Goal: Task Accomplishment & Management: Use online tool/utility

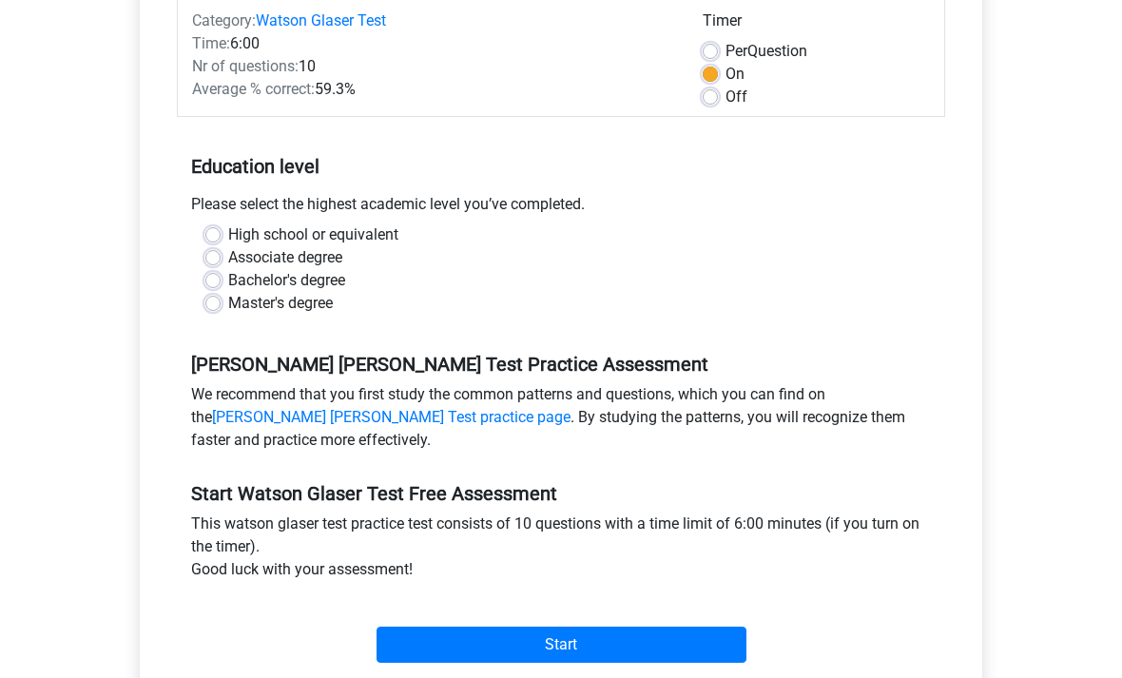
scroll to position [313, 0]
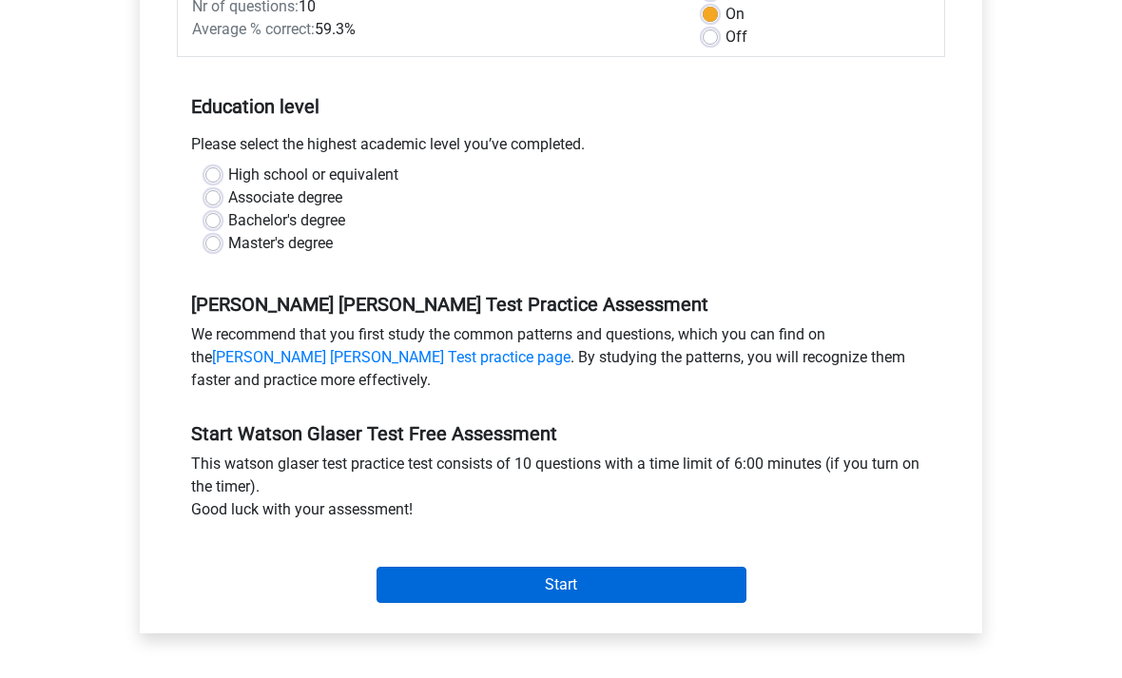
click at [539, 582] on input "Start" at bounding box center [561, 586] width 370 height 36
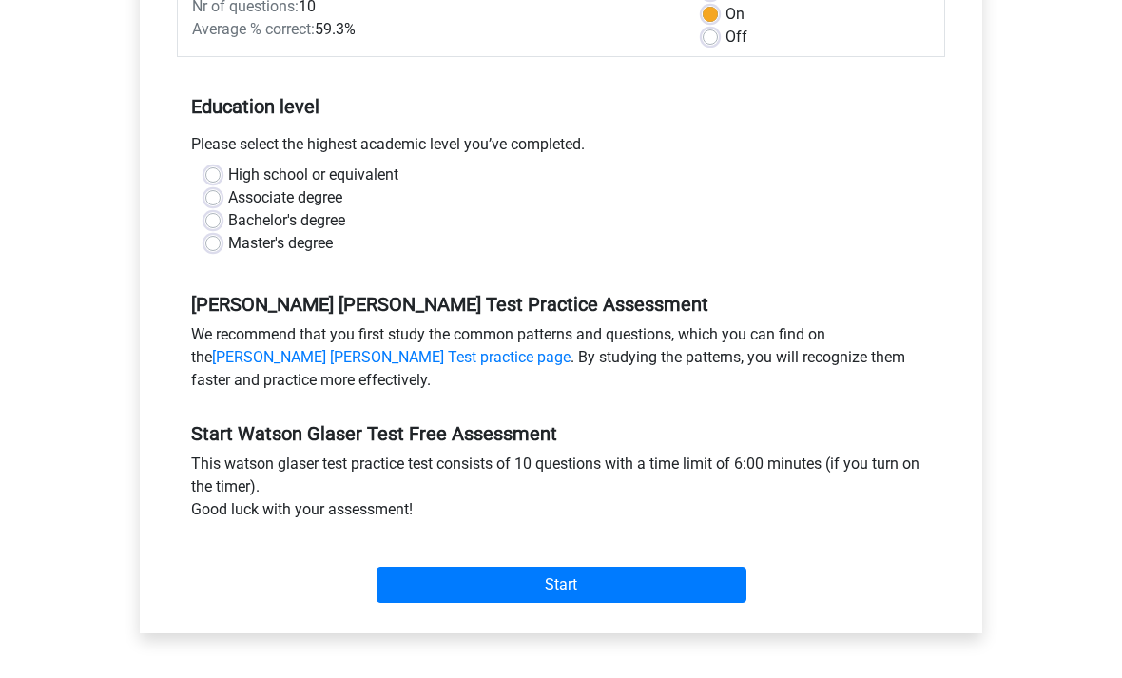
click at [283, 211] on label "Bachelor's degree" at bounding box center [286, 220] width 117 height 23
click at [221, 211] on input "Bachelor's degree" at bounding box center [212, 218] width 15 height 19
radio input "true"
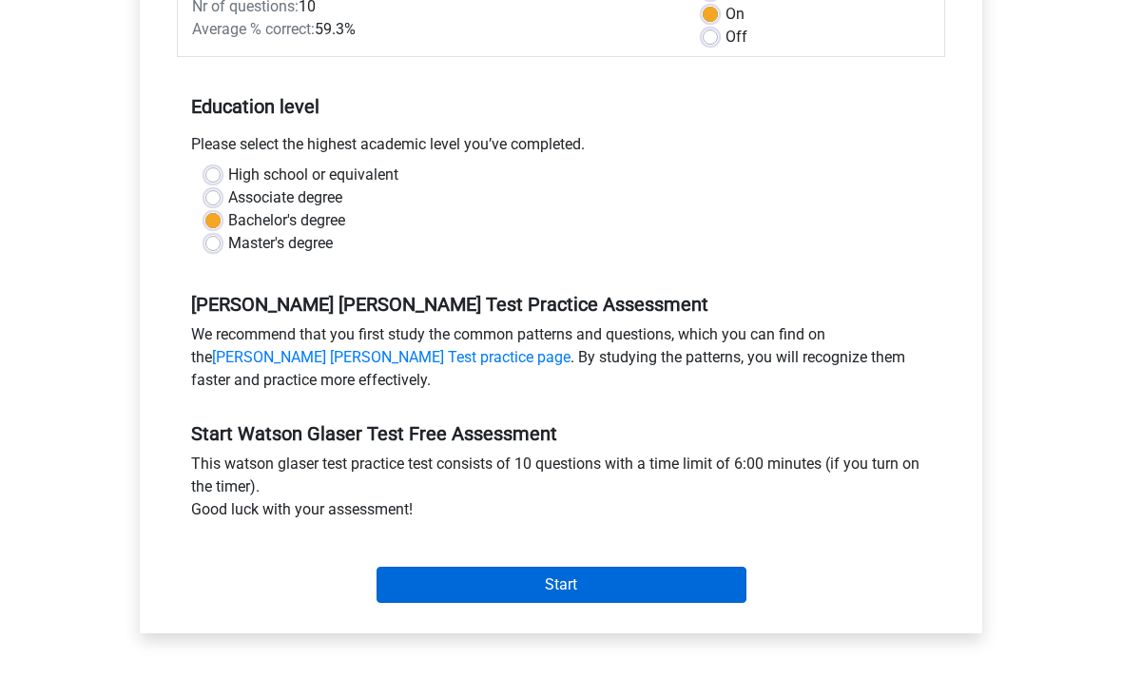
click at [488, 599] on input "Start" at bounding box center [561, 585] width 370 height 36
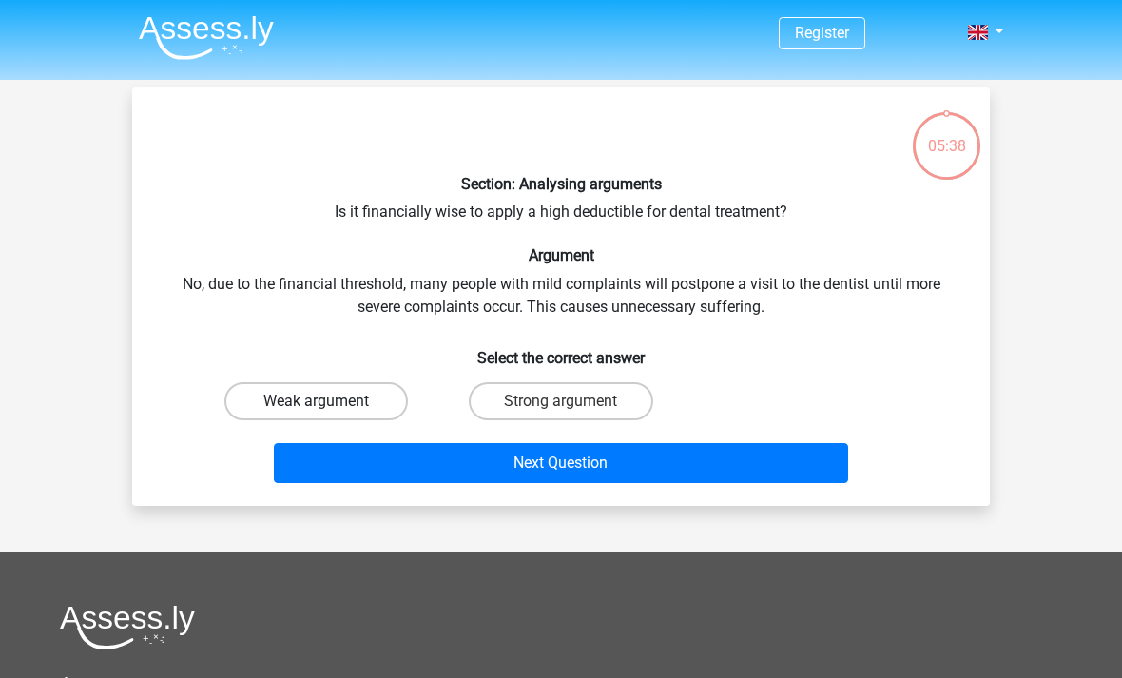
click at [386, 402] on label "Weak argument" at bounding box center [315, 401] width 183 height 38
click at [329, 402] on input "Weak argument" at bounding box center [323, 407] width 12 height 12
radio input "true"
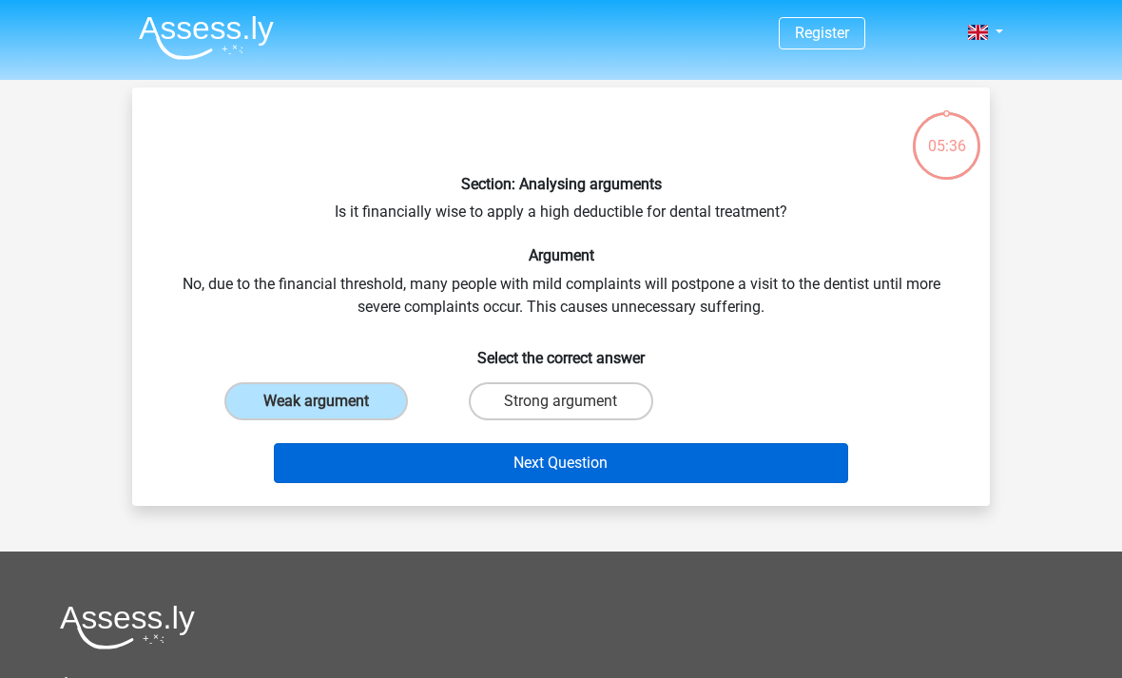
click at [405, 471] on button "Next Question" at bounding box center [561, 463] width 575 height 40
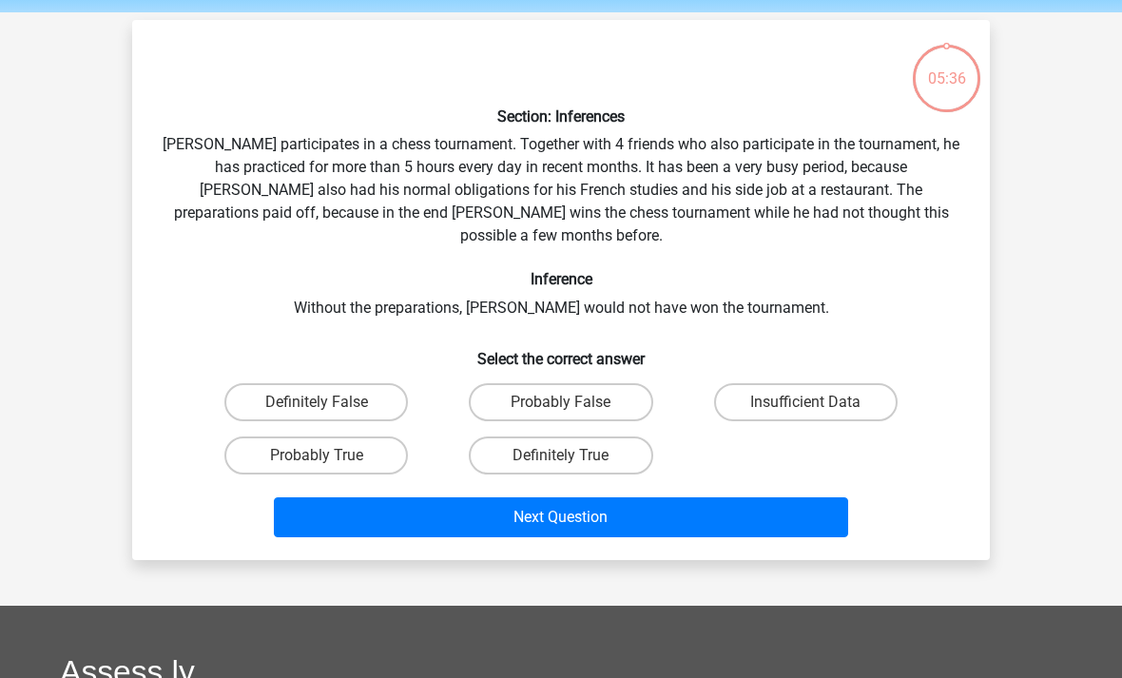
scroll to position [87, 0]
